Goal: Task Accomplishment & Management: Use online tool/utility

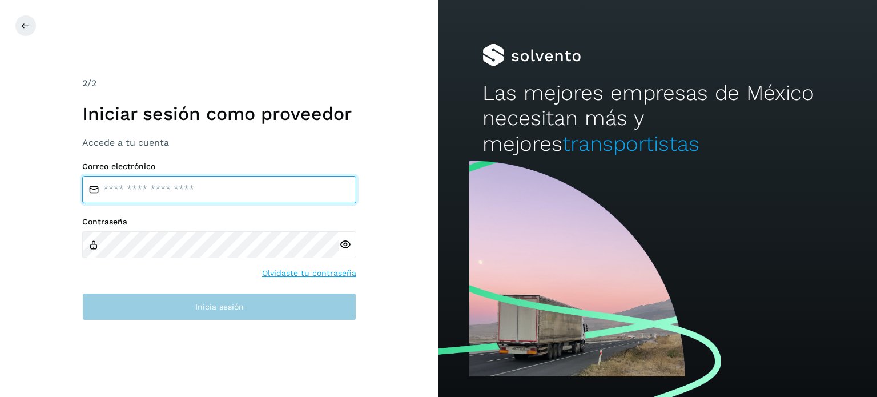
type input "**********"
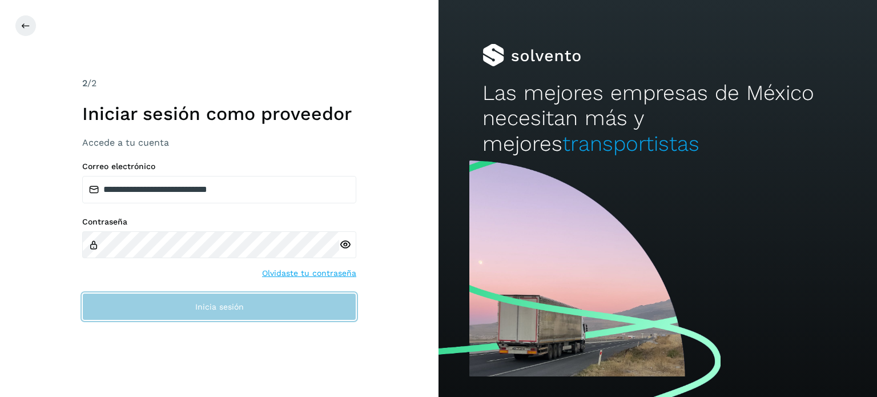
click at [288, 299] on button "Inicia sesión" at bounding box center [219, 306] width 274 height 27
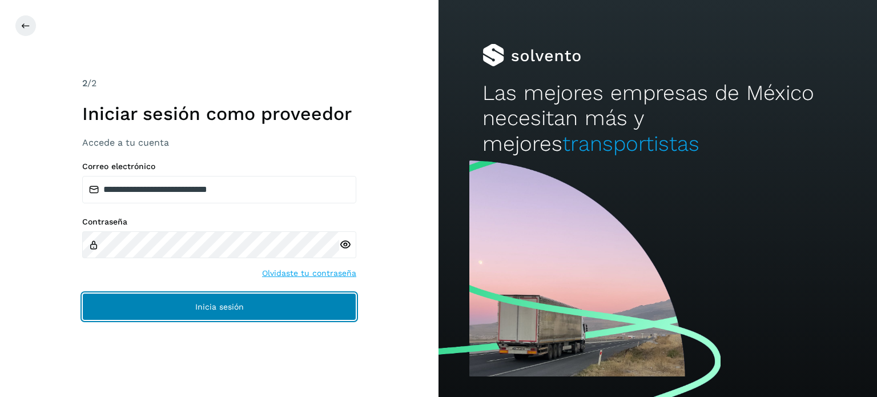
click at [288, 300] on button "Inicia sesión" at bounding box center [219, 306] width 274 height 27
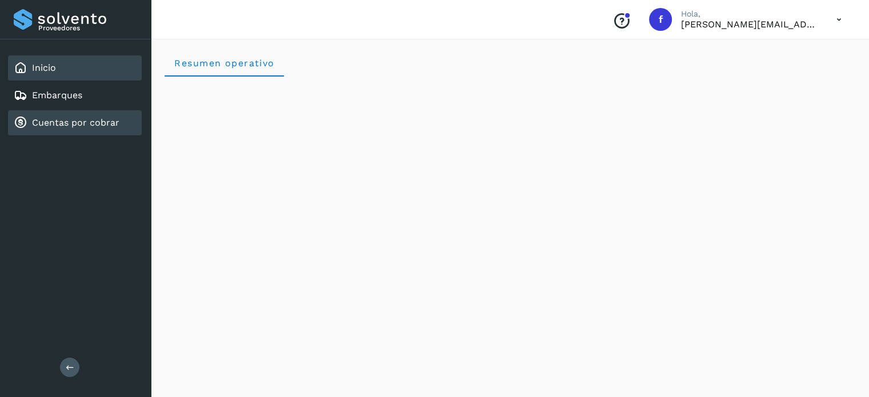
click at [95, 120] on link "Cuentas por cobrar" at bounding box center [75, 122] width 87 height 11
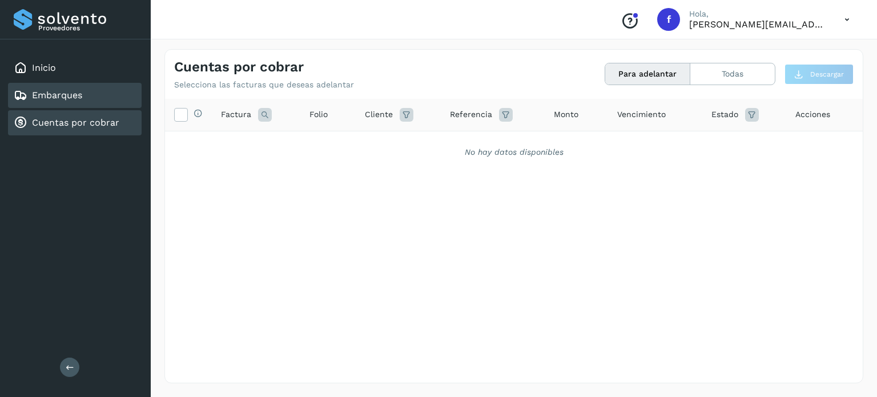
click at [91, 93] on div "Embarques" at bounding box center [75, 95] width 134 height 25
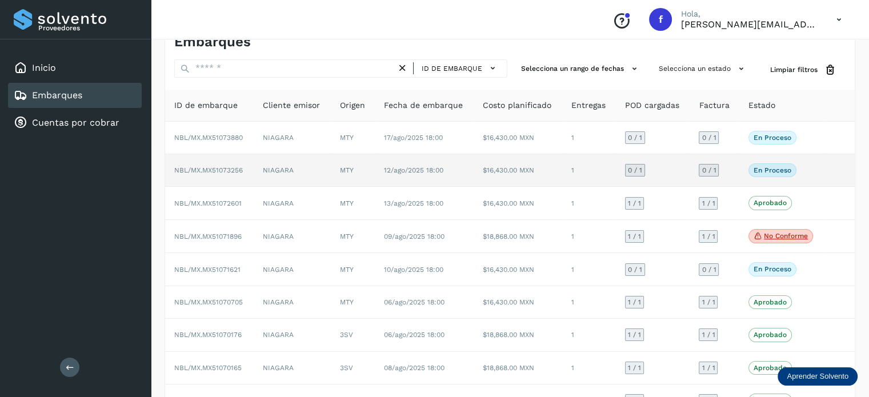
scroll to position [15, 0]
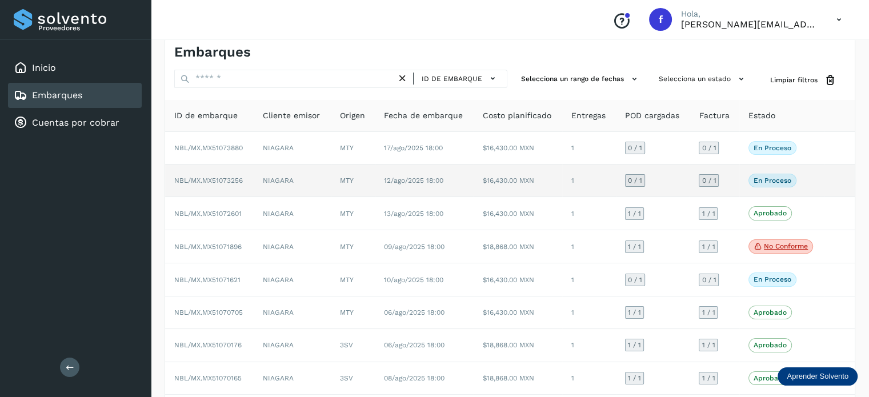
click at [238, 177] on span "NBL/MX.MX51073256" at bounding box center [208, 180] width 69 height 8
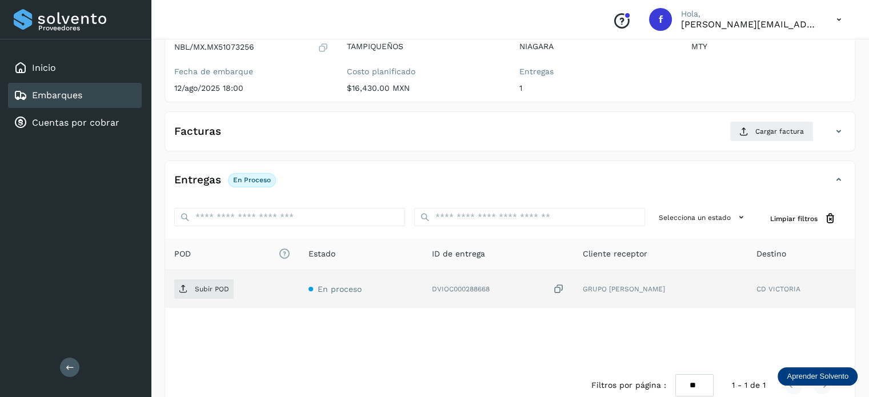
scroll to position [129, 0]
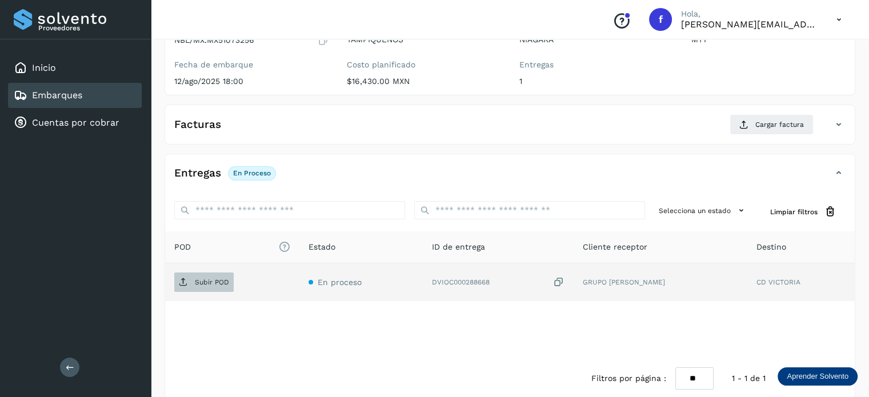
click at [192, 282] on span "Subir POD" at bounding box center [203, 282] width 59 height 18
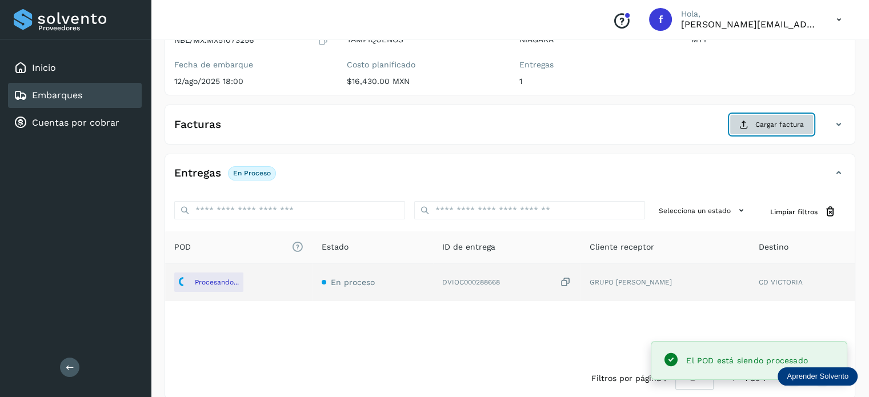
click at [745, 124] on icon at bounding box center [743, 124] width 9 height 9
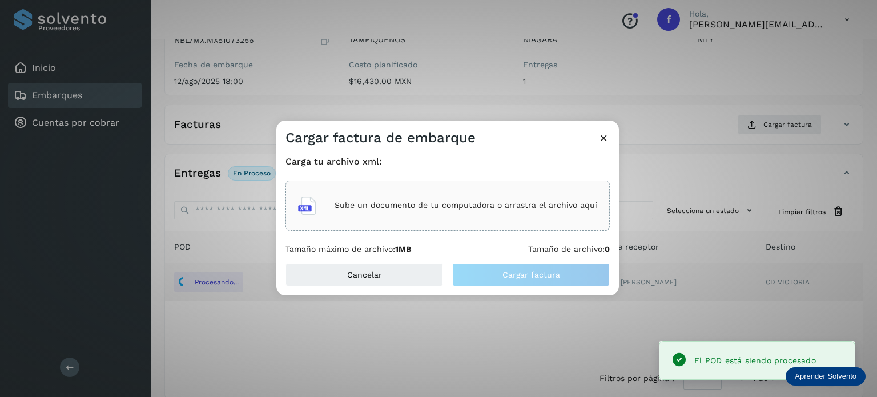
click at [421, 182] on div "Sube un documento de tu computadora o arrastra el archivo aquí" at bounding box center [448, 205] width 324 height 50
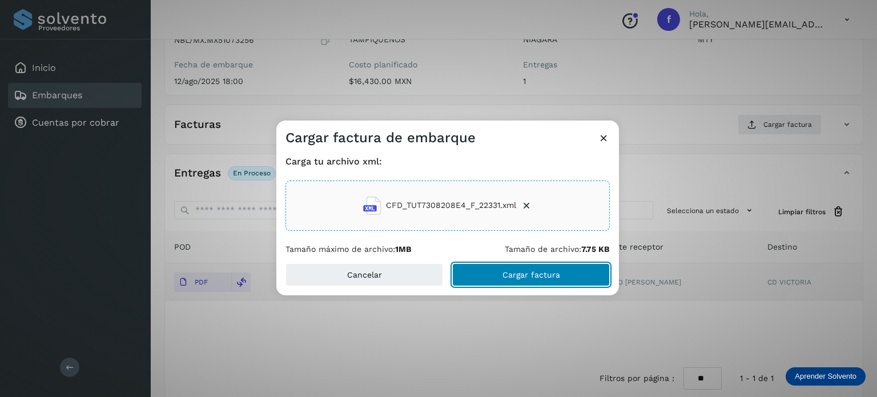
click at [534, 276] on span "Cargar factura" at bounding box center [532, 275] width 58 height 8
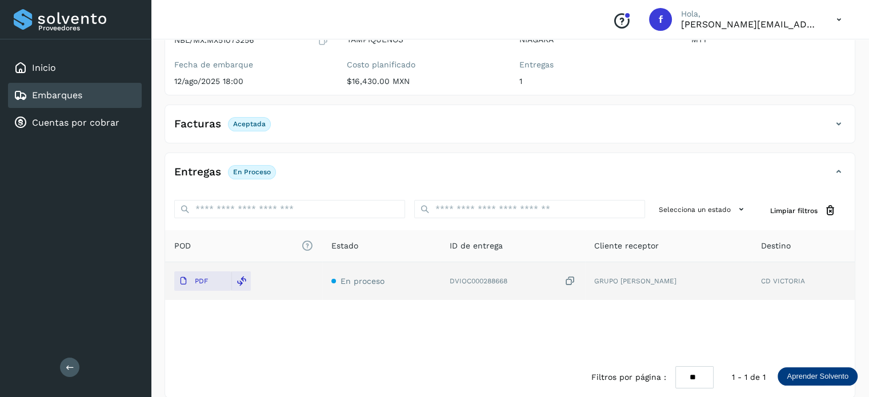
click at [37, 99] on link "Embarques" at bounding box center [57, 95] width 50 height 11
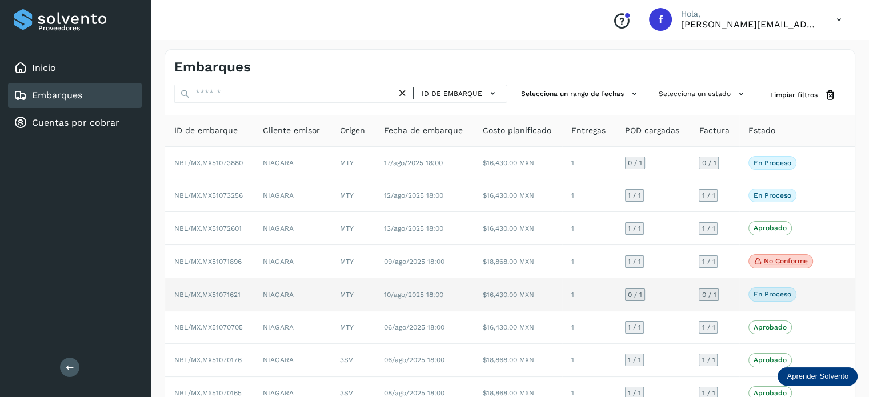
click at [228, 291] on span "NBL/MX.MX51071621" at bounding box center [207, 295] width 66 height 8
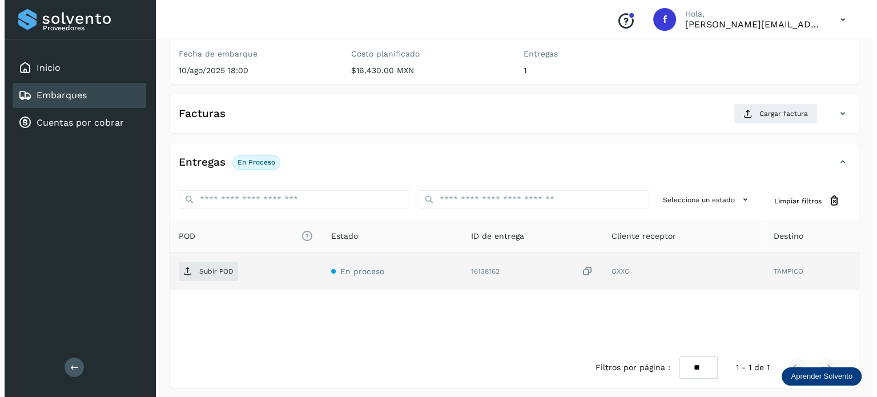
scroll to position [144, 0]
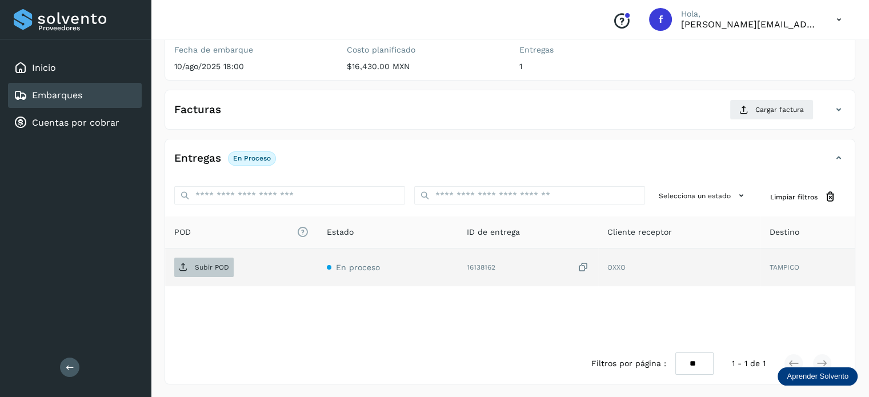
click at [222, 263] on p "Subir POD" at bounding box center [212, 267] width 34 height 8
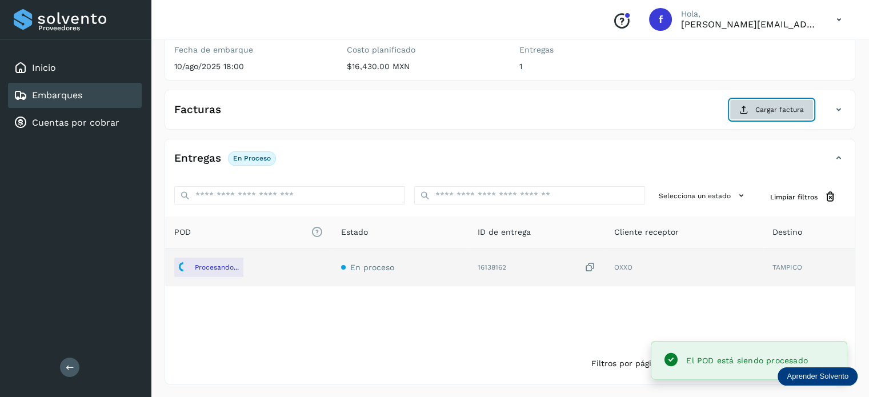
click at [768, 109] on span "Cargar factura" at bounding box center [779, 110] width 49 height 10
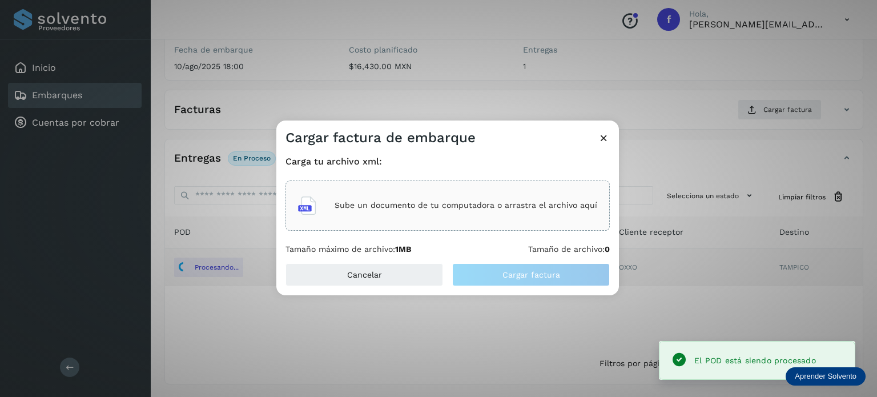
click at [447, 194] on div "Sube un documento de tu computadora o arrastra el archivo aquí" at bounding box center [447, 205] width 299 height 31
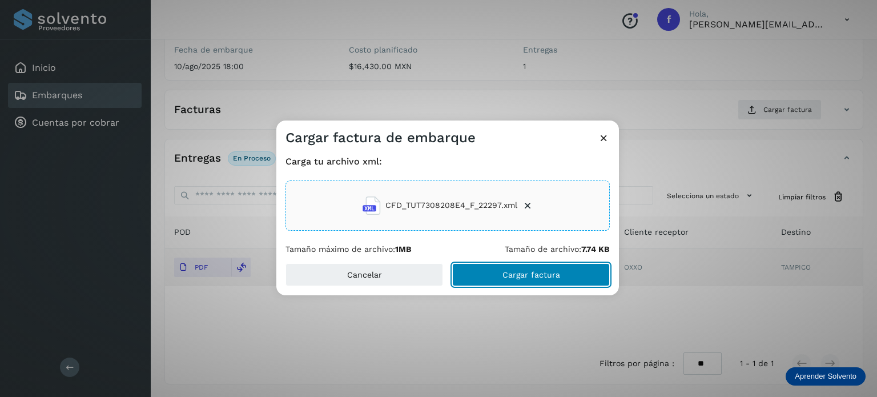
click at [528, 279] on button "Cargar factura" at bounding box center [531, 274] width 158 height 23
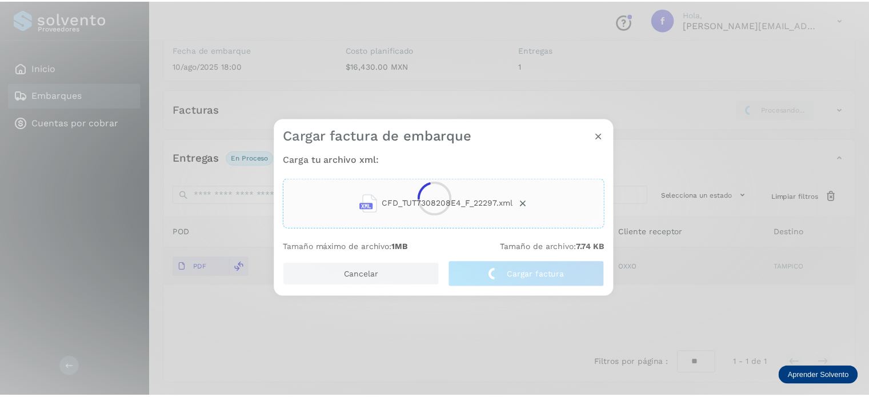
scroll to position [143, 0]
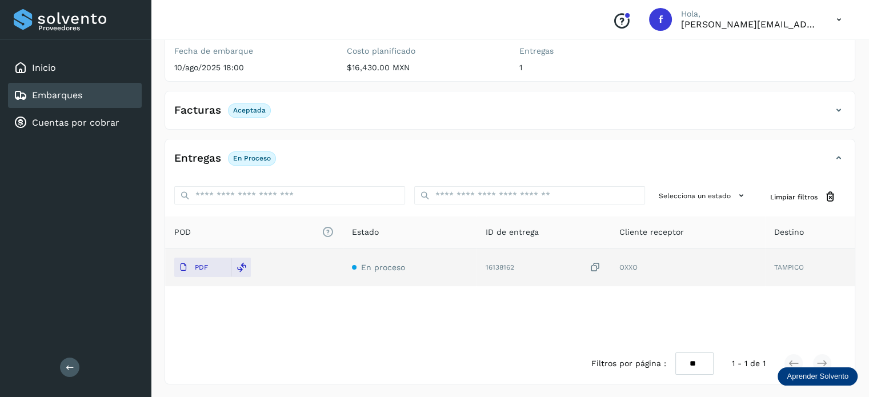
click at [89, 98] on div "Embarques" at bounding box center [75, 95] width 134 height 25
